Goal: Transaction & Acquisition: Download file/media

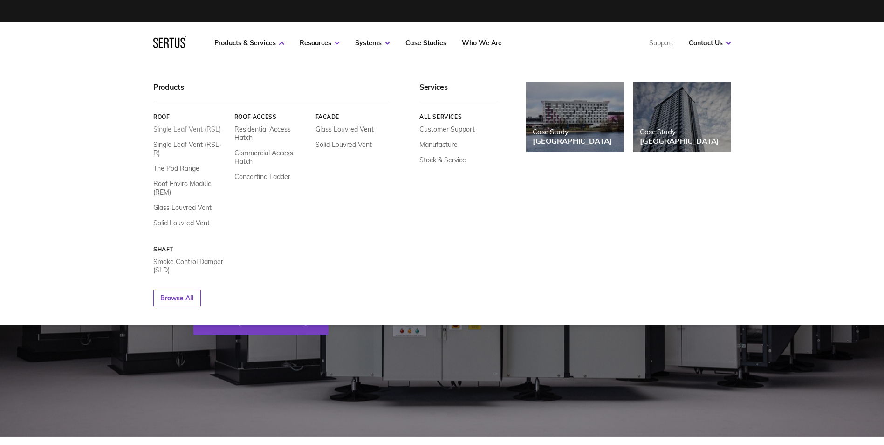
click at [199, 130] on link "Single Leaf Vent (RSL)" at bounding box center [187, 129] width 68 height 8
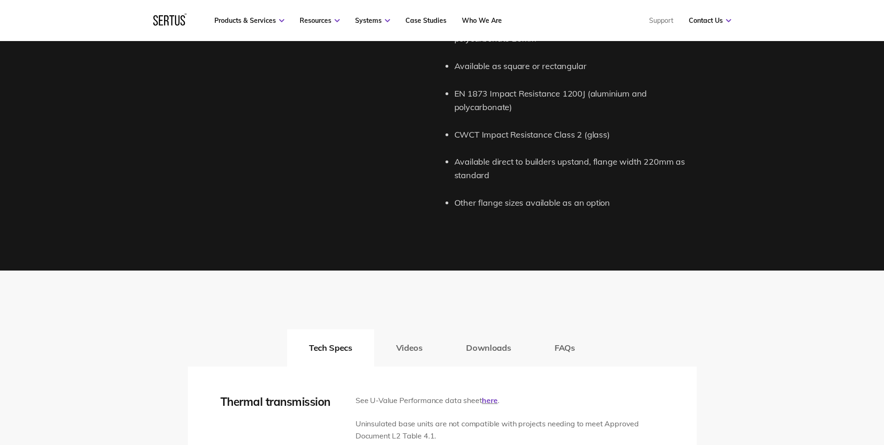
scroll to position [1445, 0]
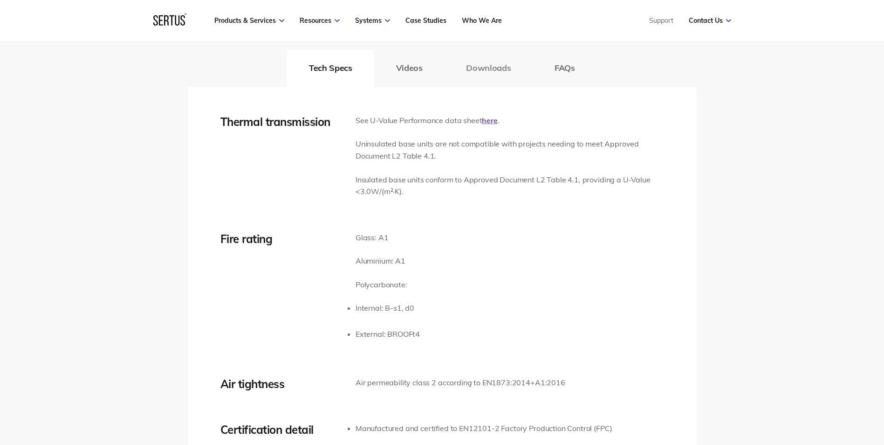
click at [507, 74] on button "Downloads" at bounding box center [488, 67] width 89 height 37
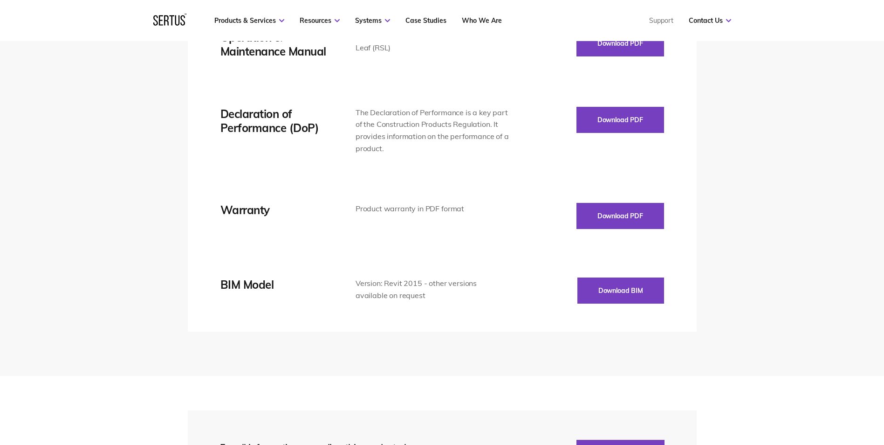
scroll to position [1771, 0]
click at [640, 300] on button "Download BIM" at bounding box center [620, 290] width 87 height 26
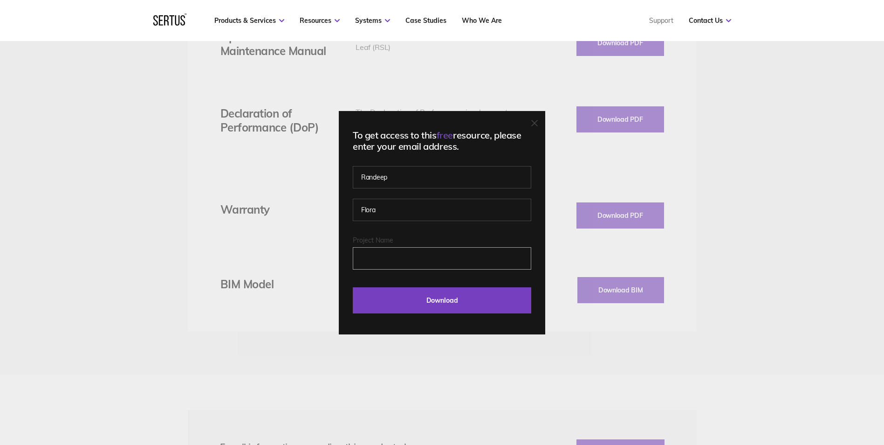
click at [401, 257] on input "Project Name" at bounding box center [442, 258] width 178 height 22
type input "G"
click at [424, 306] on input "Download" at bounding box center [442, 300] width 178 height 26
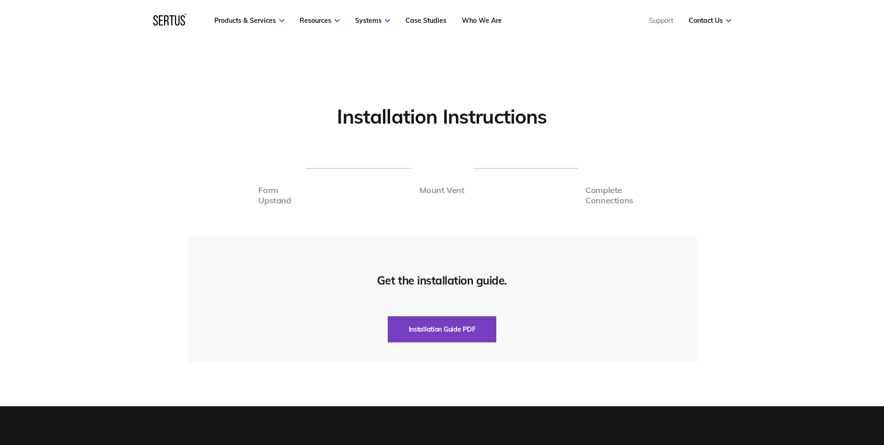
scroll to position [2144, 0]
